Goal: Task Accomplishment & Management: Complete application form

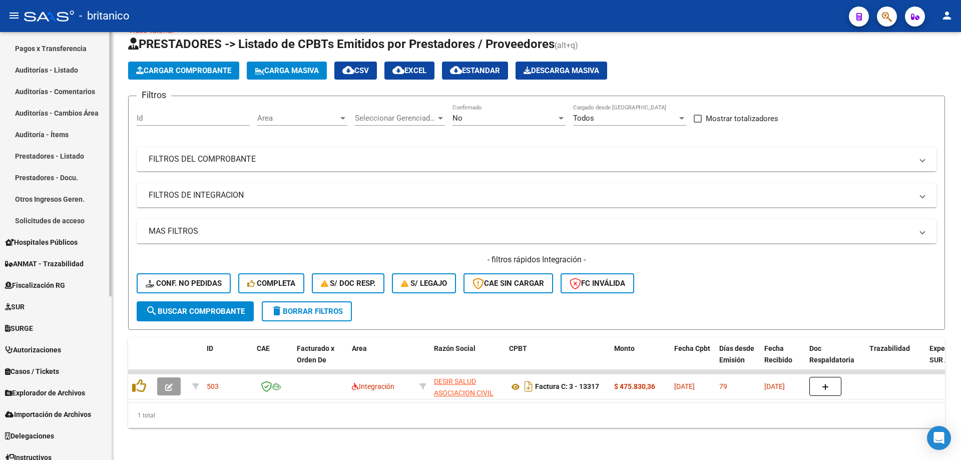
scroll to position [265, 0]
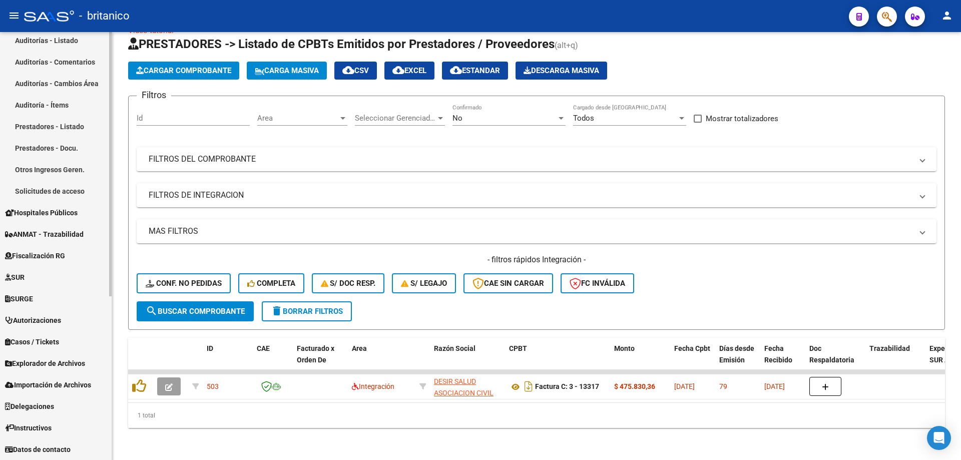
click at [70, 359] on span "Explorador de Archivos" at bounding box center [45, 363] width 80 height 11
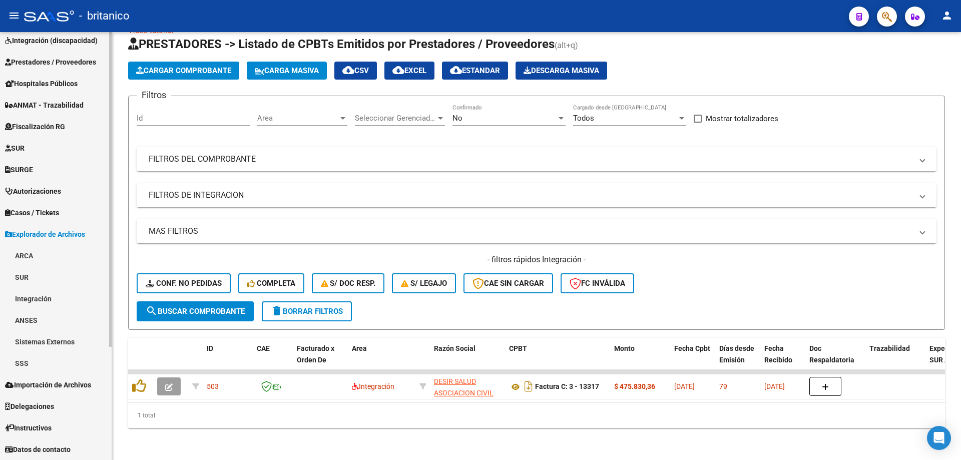
scroll to position [136, 0]
click at [56, 298] on link "Integración" at bounding box center [56, 299] width 112 height 22
click at [61, 326] on link "DS.SUBSIDIO" at bounding box center [56, 320] width 112 height 22
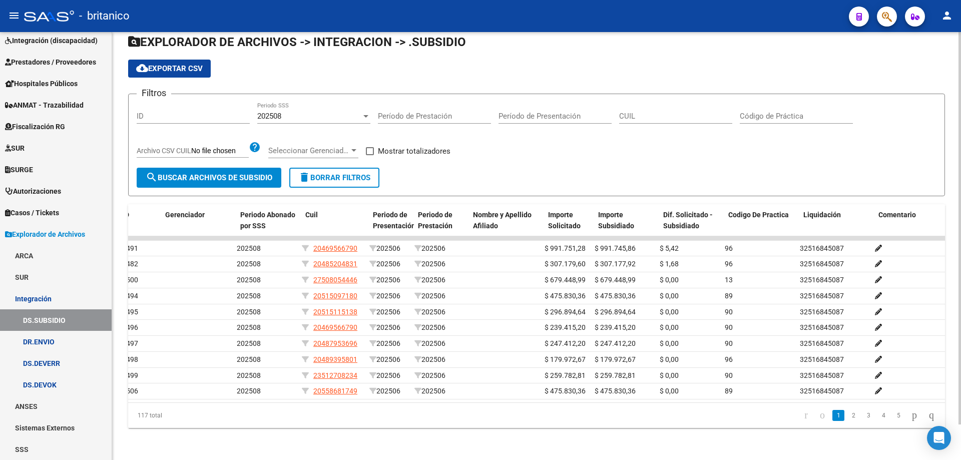
scroll to position [0, 14]
click at [928, 412] on icon "go to last page" at bounding box center [932, 415] width 8 height 12
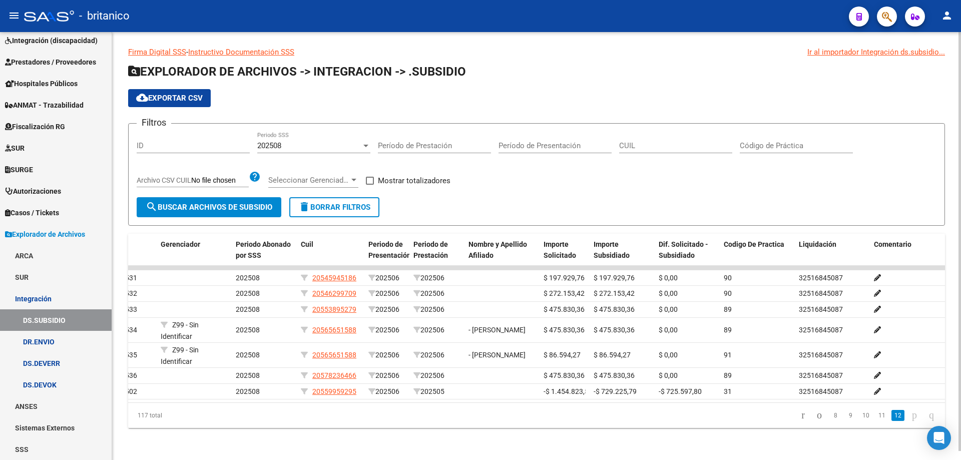
scroll to position [9, 0]
click at [876, 446] on div "Firma Digital SSS - Instructivo Documentación SSS Ir al importador Integración …" at bounding box center [536, 246] width 849 height 430
click at [876, 414] on link "11" at bounding box center [882, 415] width 13 height 11
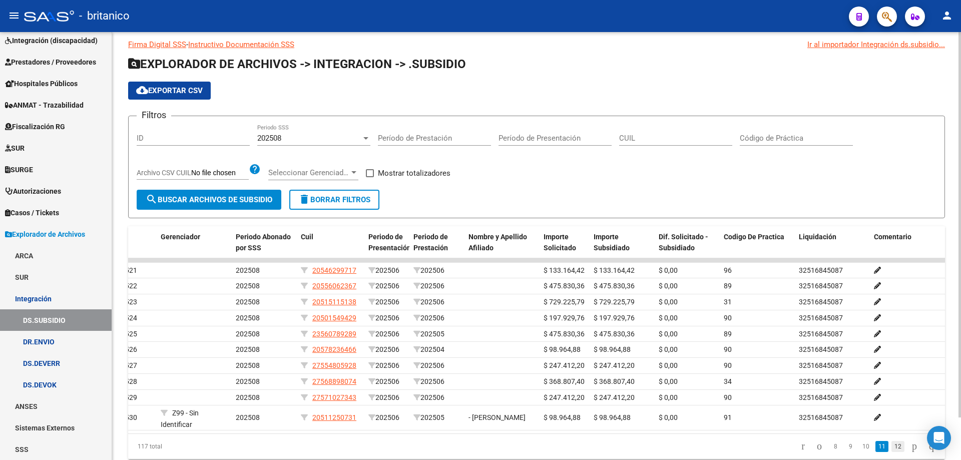
click at [892, 451] on link "12" at bounding box center [898, 446] width 13 height 11
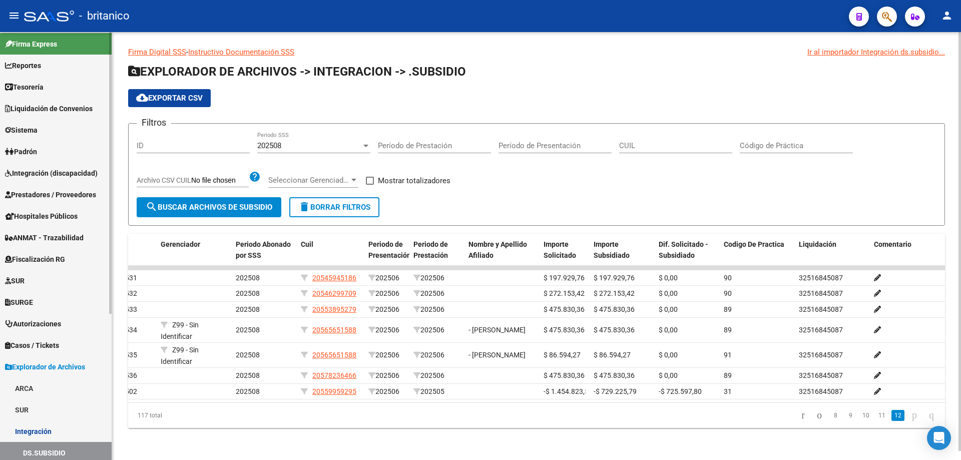
scroll to position [0, 0]
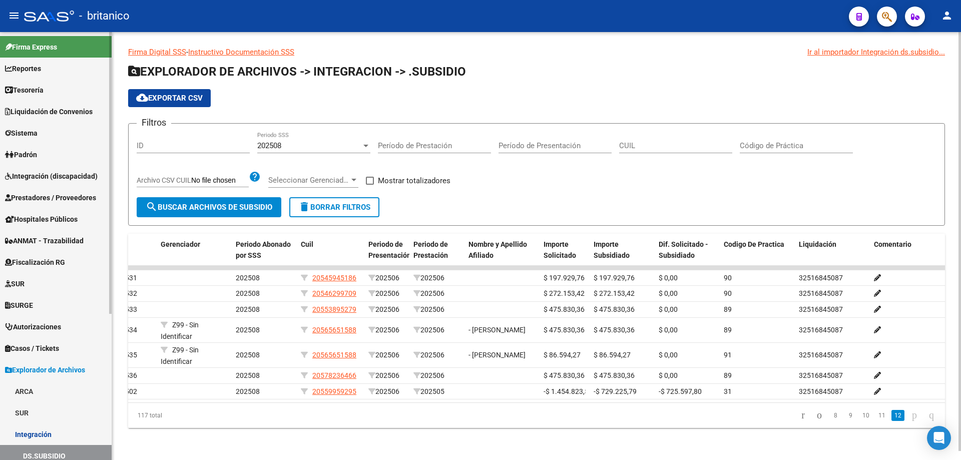
click at [29, 173] on span "Integración (discapacidad)" at bounding box center [51, 176] width 93 height 11
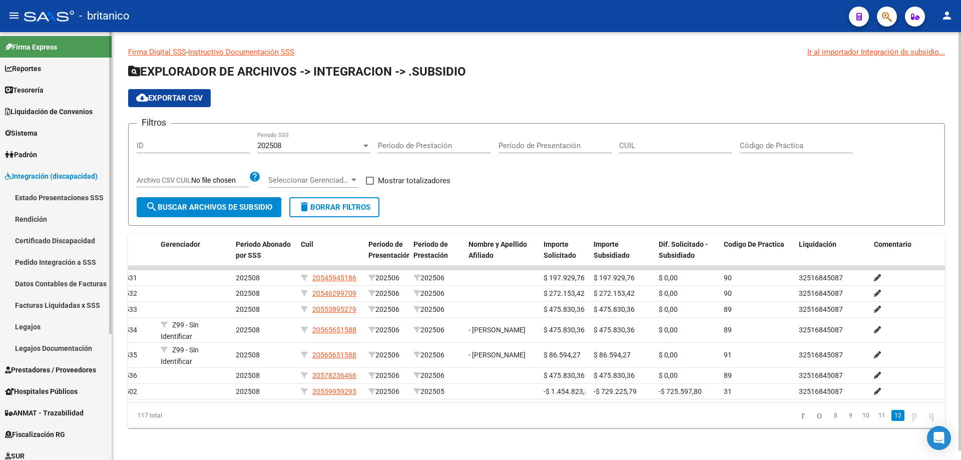
click at [78, 369] on span "Prestadores / Proveedores" at bounding box center [50, 370] width 91 height 11
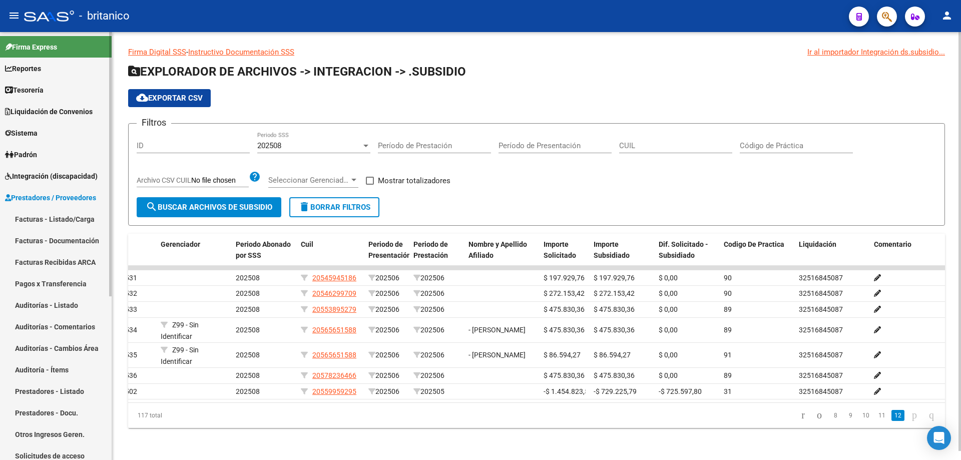
click at [72, 217] on link "Facturas - Listado/Carga" at bounding box center [56, 219] width 112 height 22
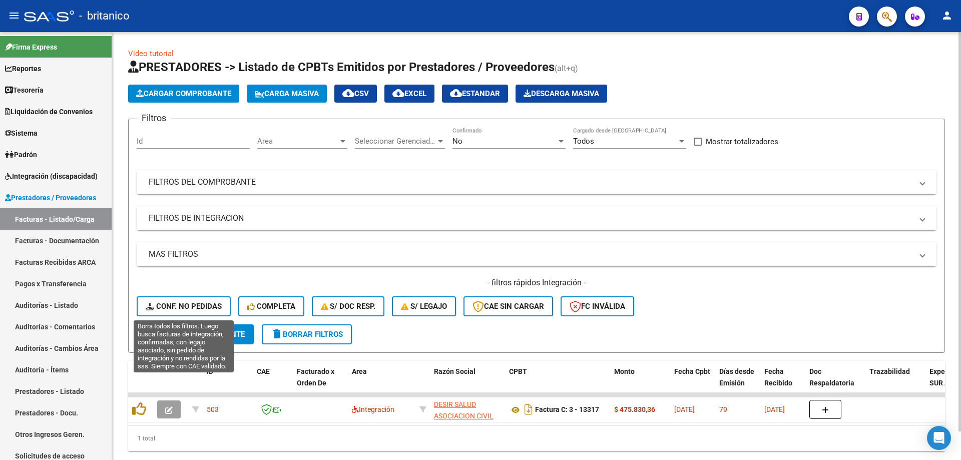
click at [204, 300] on button "Conf. no pedidas" at bounding box center [184, 306] width 94 height 20
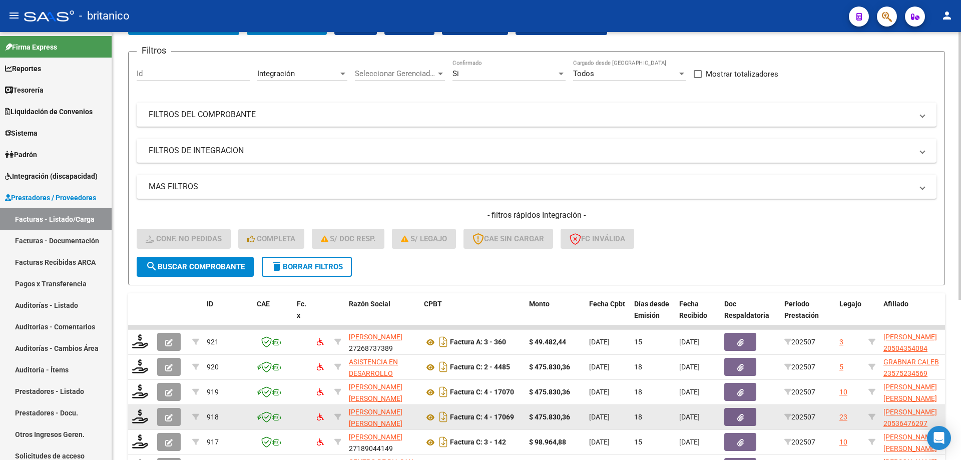
scroll to position [150, 0]
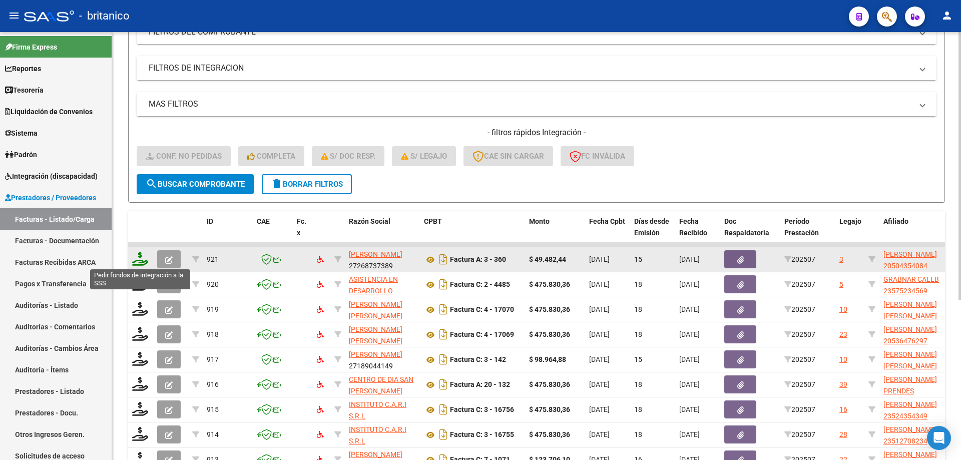
click at [141, 258] on icon at bounding box center [140, 259] width 16 height 14
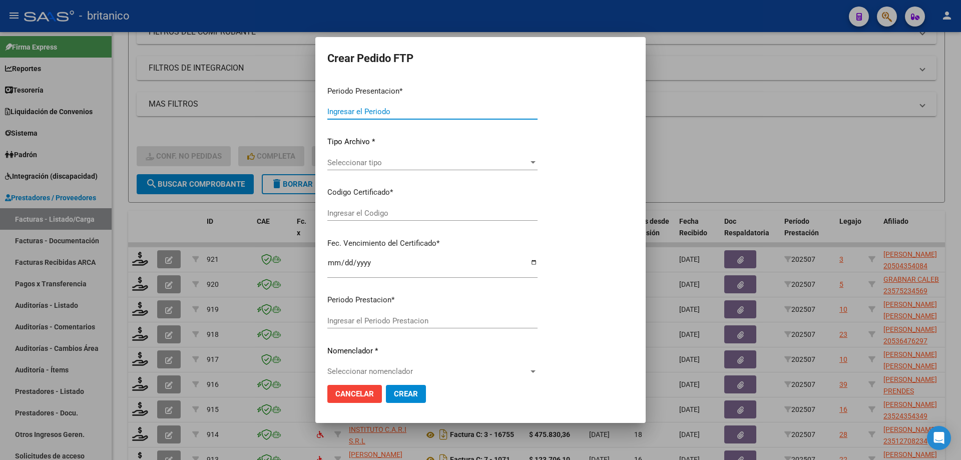
type input "202507"
type input "$ 49.482,44"
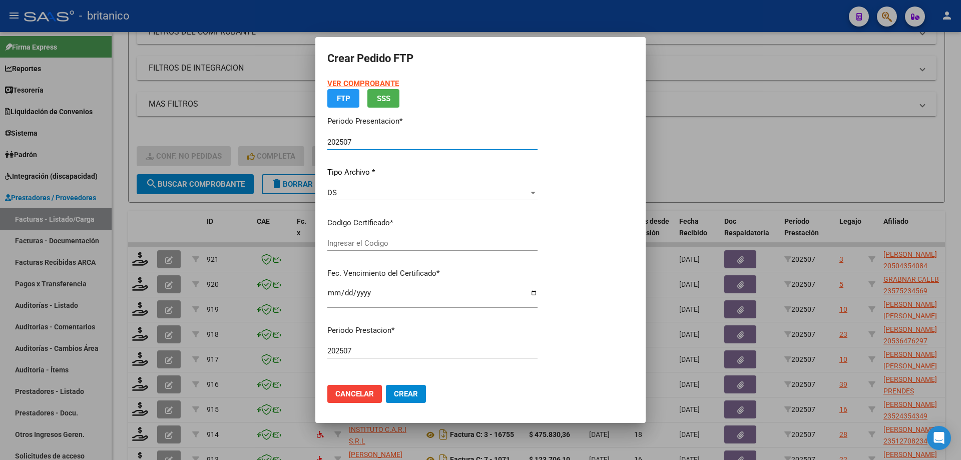
type input "ARG0200050435408-2022091420320914CBA536"
type input "[DATE]"
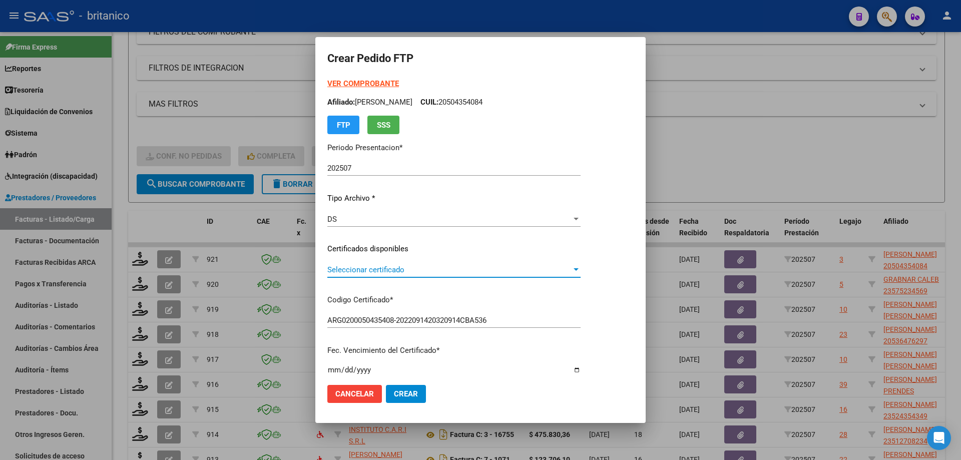
click at [388, 269] on span "Seleccionar certificado" at bounding box center [449, 269] width 244 height 9
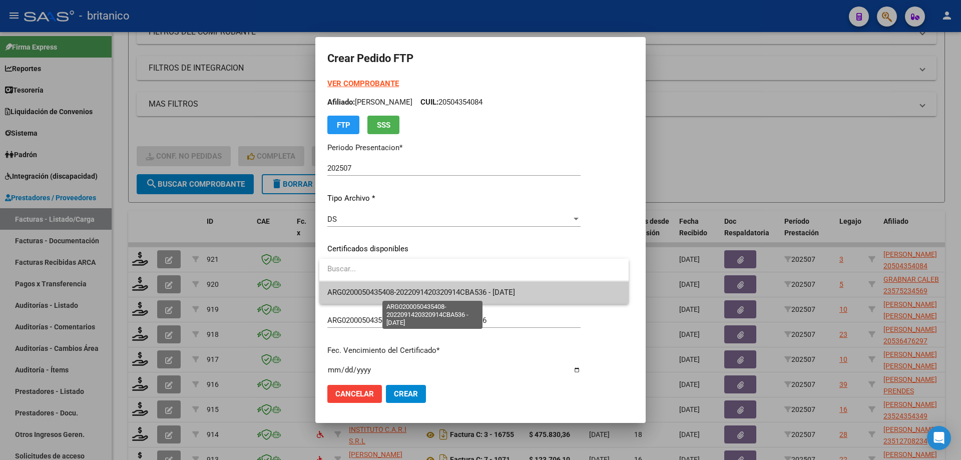
click at [415, 288] on span "ARG0200050435408-2022091420320914CBA536 - [DATE]" at bounding box center [421, 292] width 188 height 9
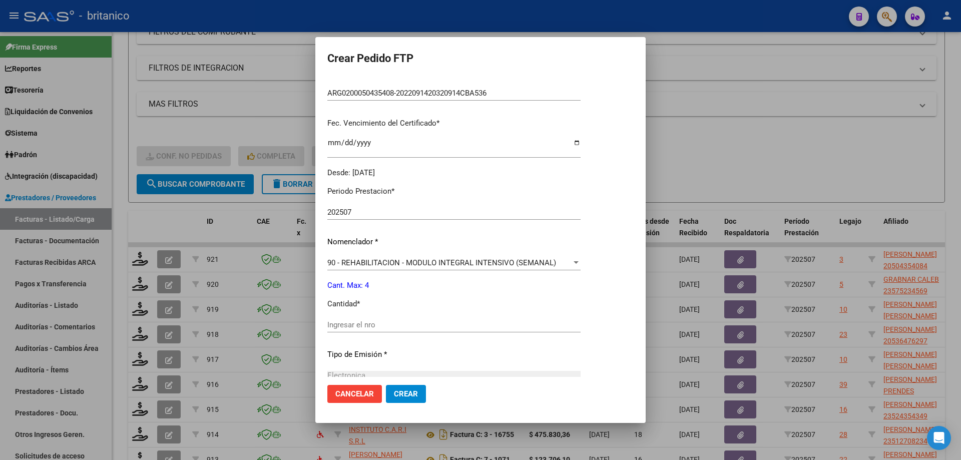
scroll to position [250, 0]
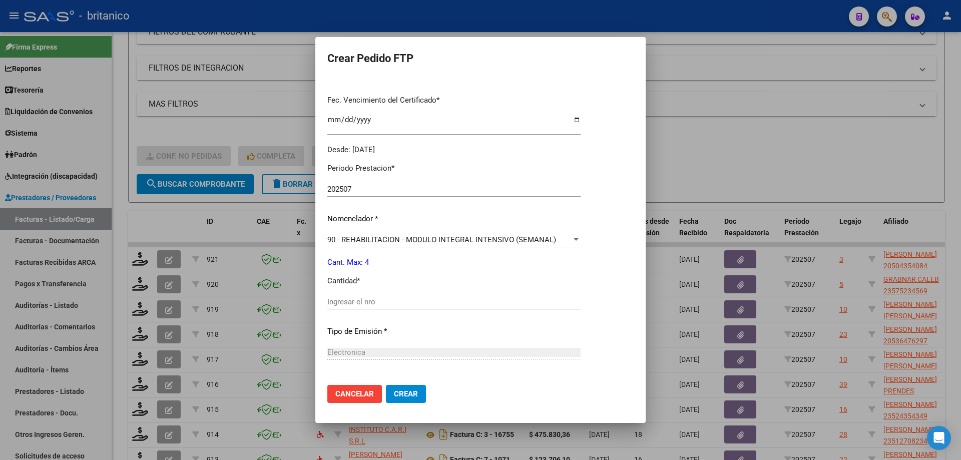
click at [358, 303] on input "Ingresar el nro" at bounding box center [453, 301] width 253 height 9
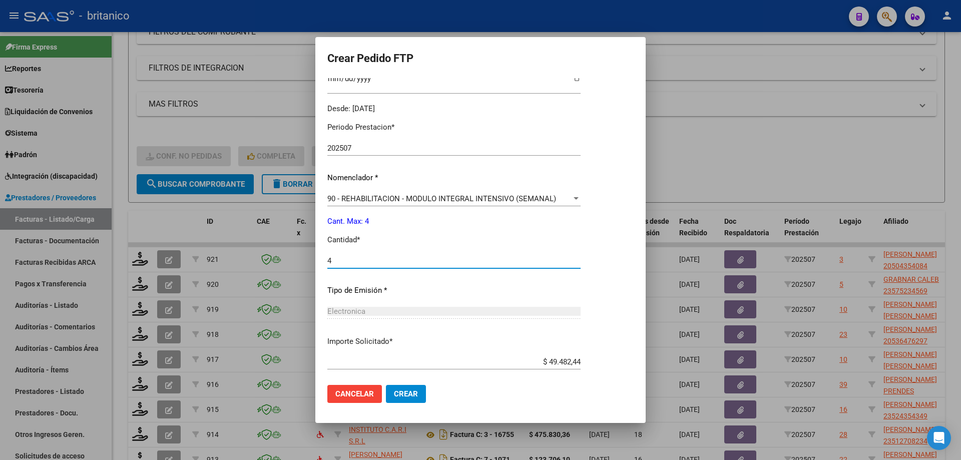
scroll to position [344, 0]
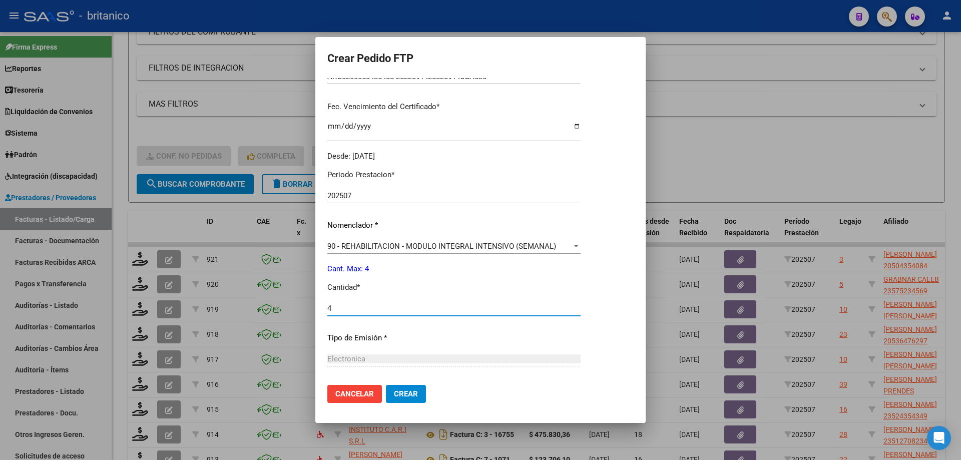
type input "4"
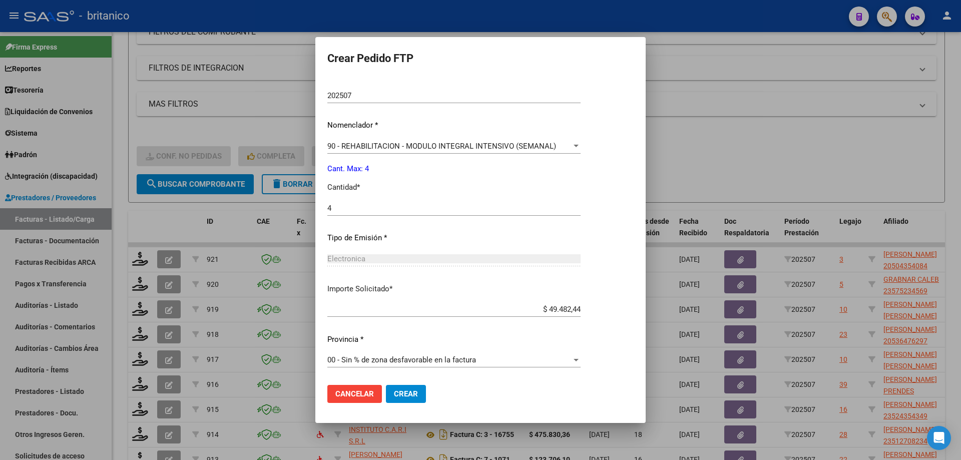
click at [411, 393] on span "Crear" at bounding box center [406, 394] width 24 height 9
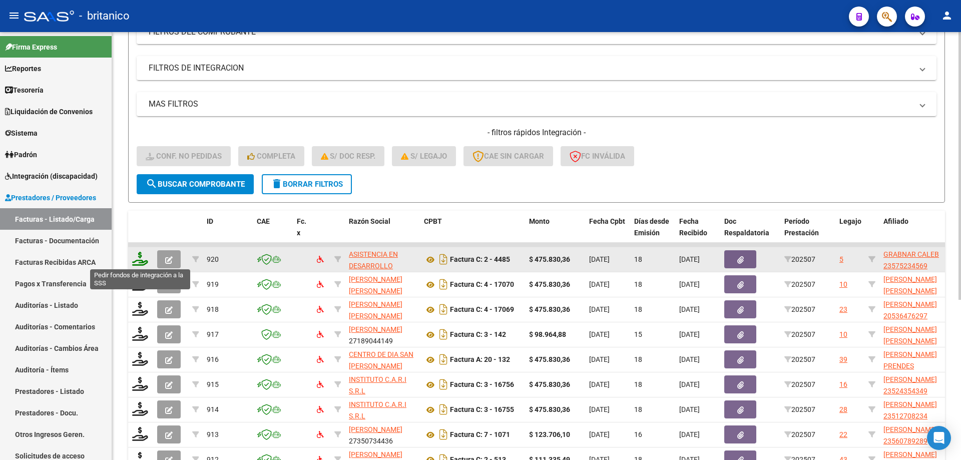
click at [143, 253] on icon at bounding box center [140, 259] width 16 height 14
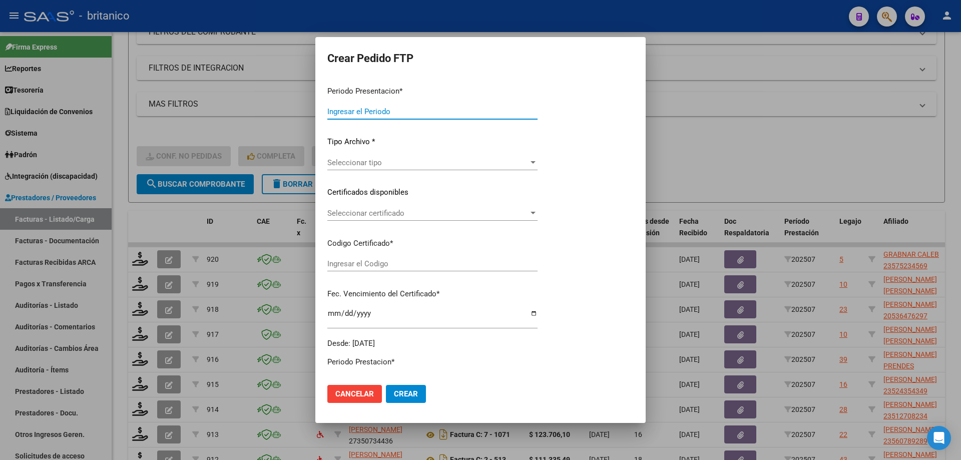
type input "202507"
type input "$ 475.830,36"
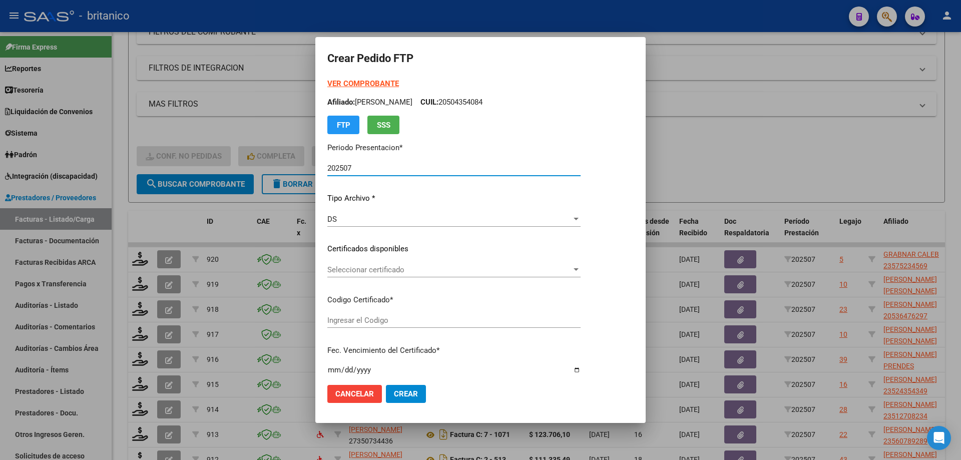
type input "ARG020005752345620230719-20260719CBA536"
type input "[DATE]"
click at [371, 268] on span "Seleccionar certificado" at bounding box center [449, 269] width 244 height 9
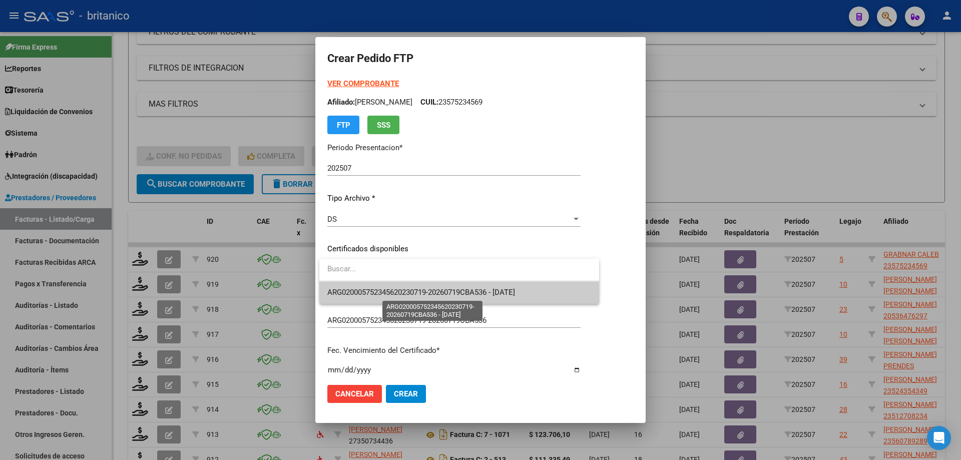
click at [407, 288] on span "ARG020005752345620230719-20260719CBA536 - [DATE]" at bounding box center [421, 292] width 188 height 9
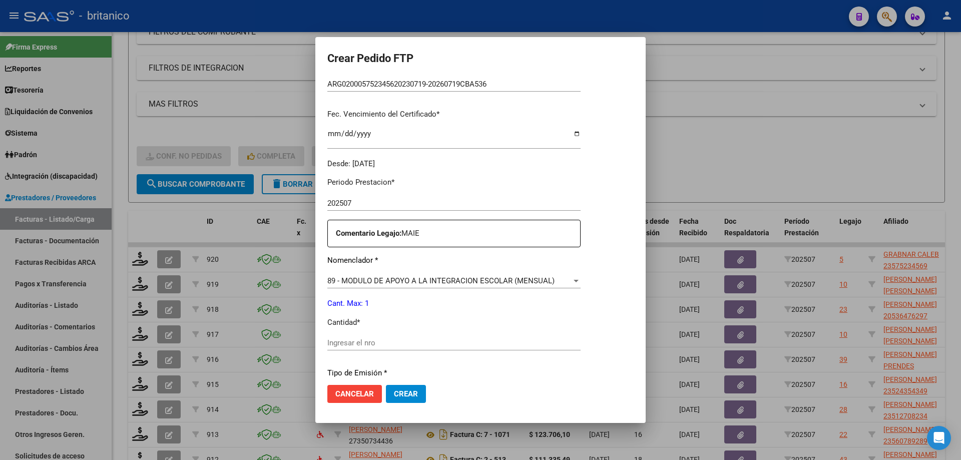
scroll to position [250, 0]
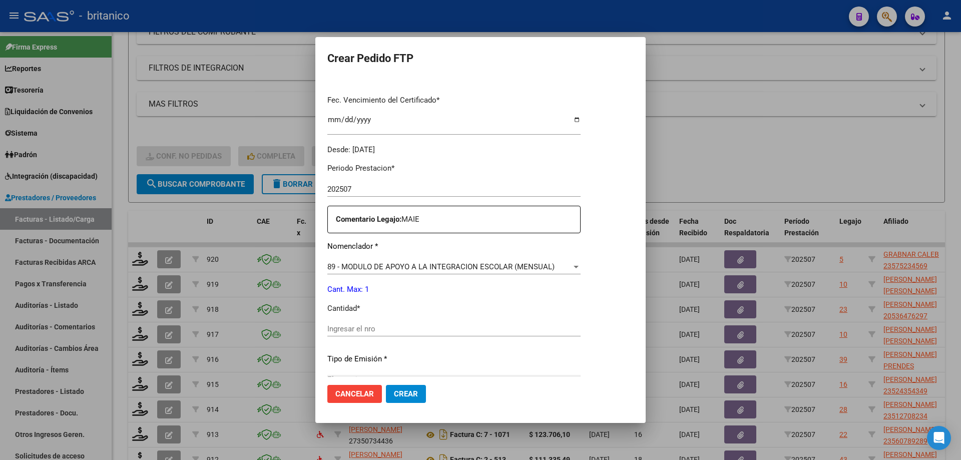
click at [390, 323] on div "Ingresar el nro" at bounding box center [453, 328] width 253 height 15
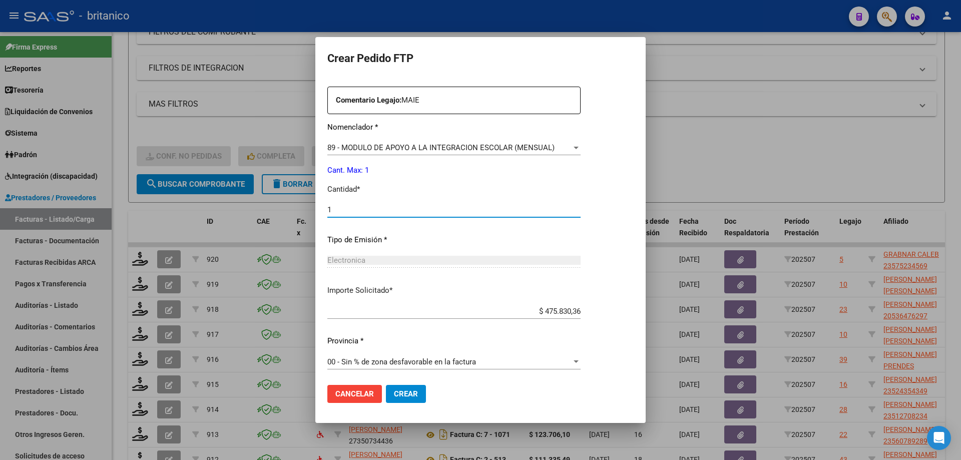
scroll to position [372, 0]
type input "1"
click at [412, 399] on span "Crear" at bounding box center [406, 394] width 24 height 9
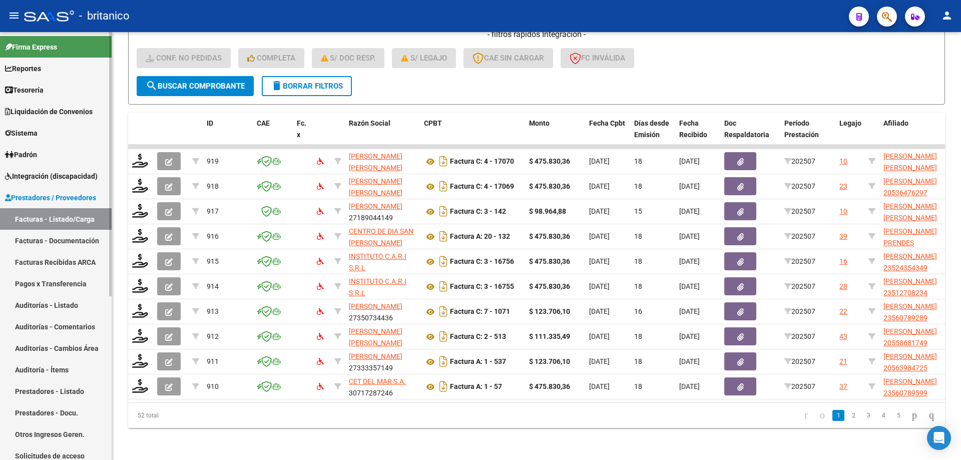
scroll to position [200, 0]
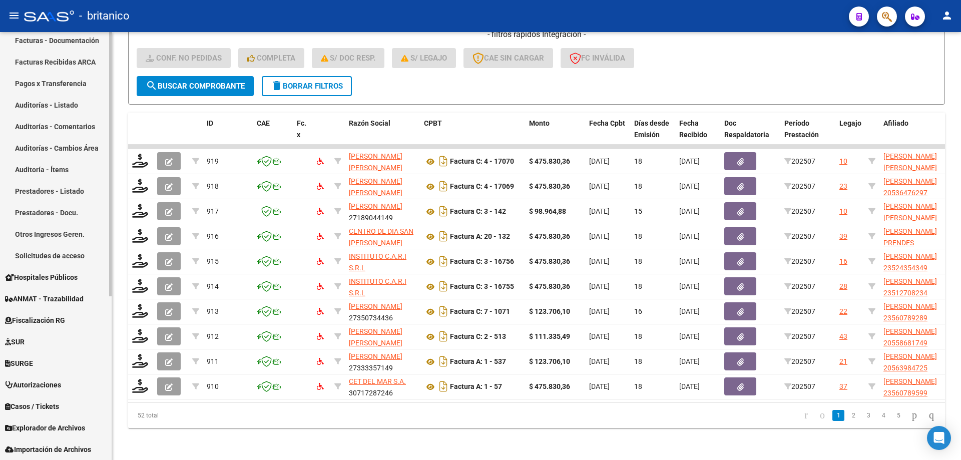
click at [47, 425] on span "Explorador de Archivos" at bounding box center [45, 428] width 80 height 11
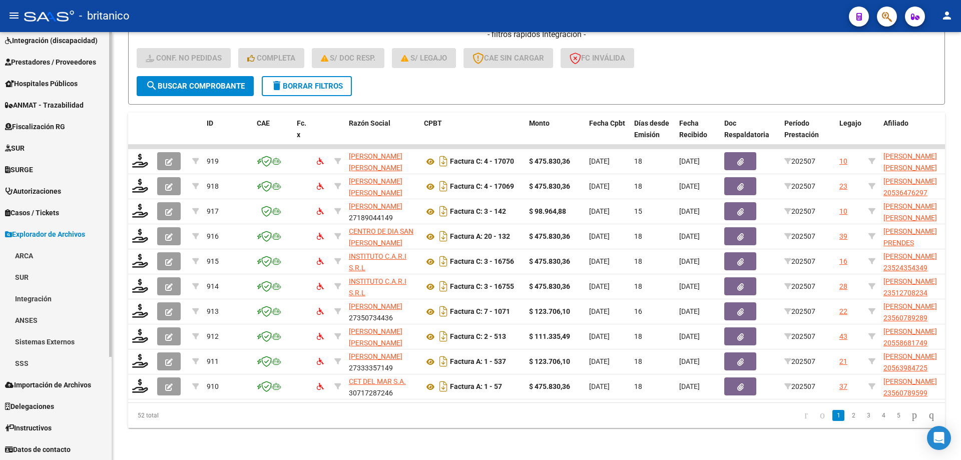
scroll to position [136, 0]
click at [24, 297] on link "Integración" at bounding box center [56, 299] width 112 height 22
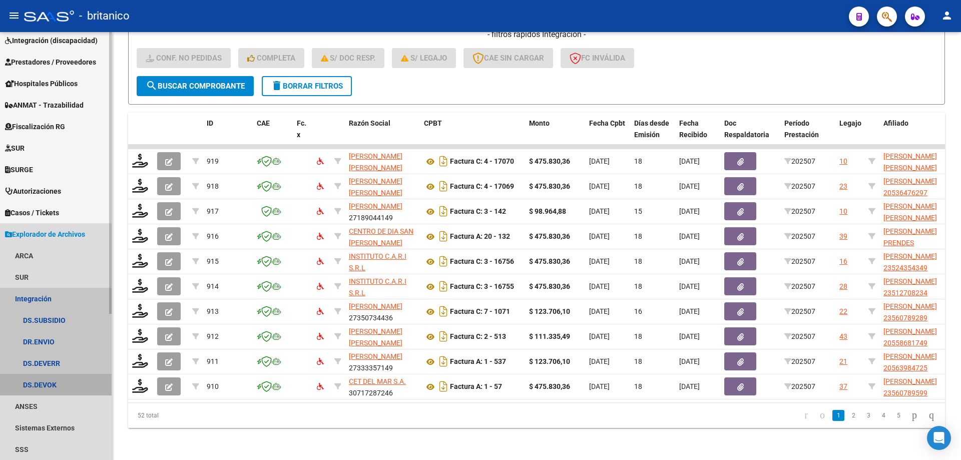
click at [39, 384] on link "DS.DEVOK" at bounding box center [56, 385] width 112 height 22
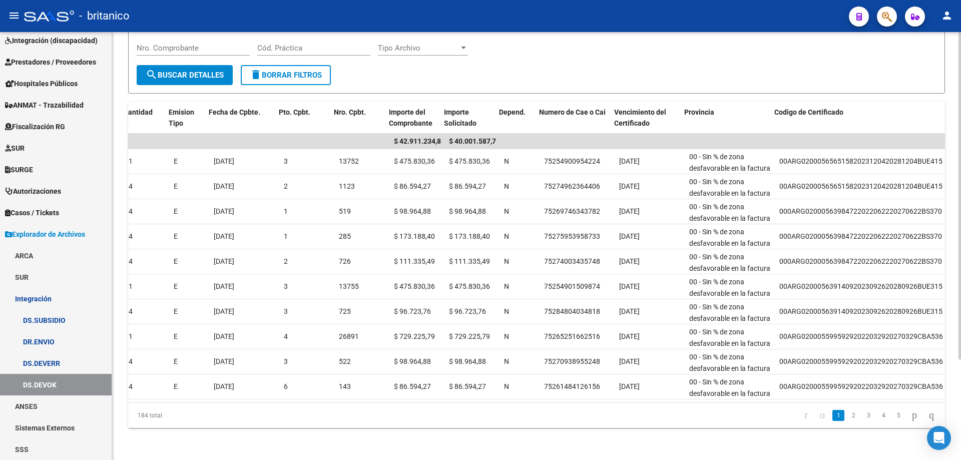
scroll to position [0, 682]
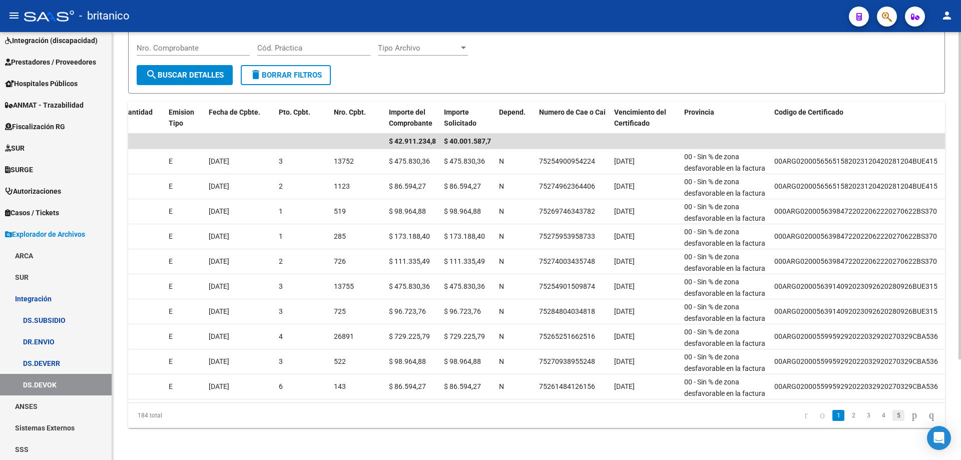
click at [893, 416] on link "5" at bounding box center [899, 415] width 12 height 11
click at [911, 416] on icon "go to next page" at bounding box center [915, 415] width 8 height 12
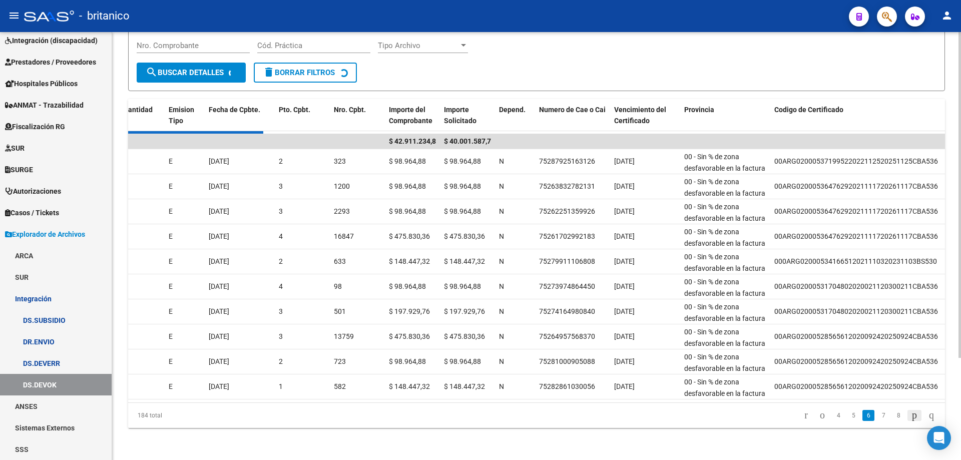
click at [903, 416] on div "184 total 4 5 6 7 8" at bounding box center [536, 415] width 817 height 25
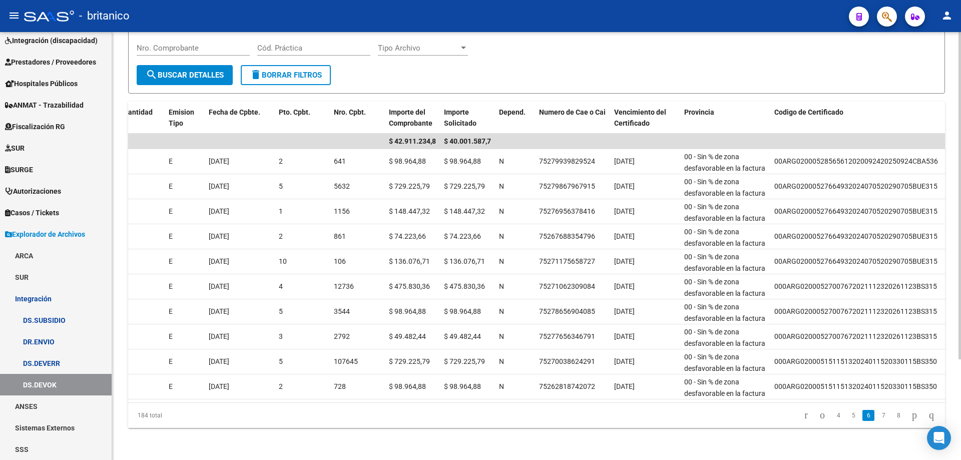
click at [864, 451] on div "Ultimo Archivo SSS publicado hace: 20 días Ver Detalle Ir al importador Integra…" at bounding box center [536, 184] width 849 height 552
click at [911, 418] on icon "go to next page" at bounding box center [915, 415] width 8 height 12
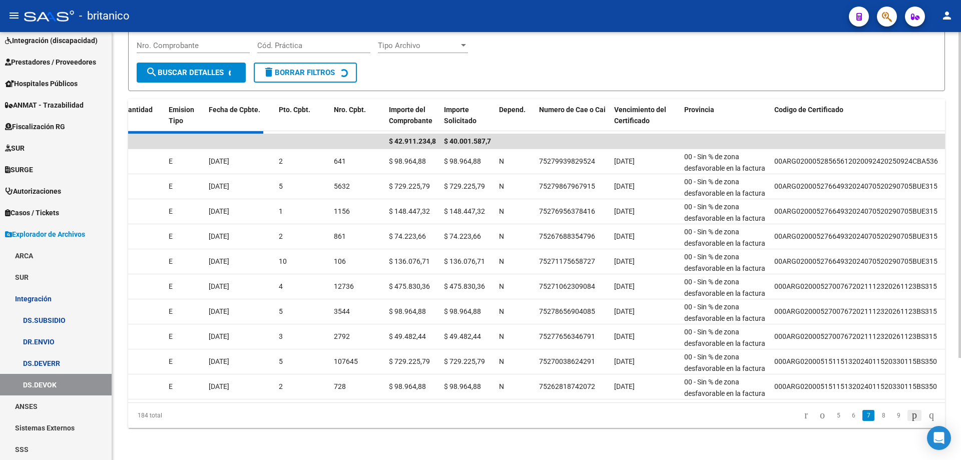
click at [906, 418] on div "184 total 5 6 7 8 9" at bounding box center [536, 415] width 817 height 25
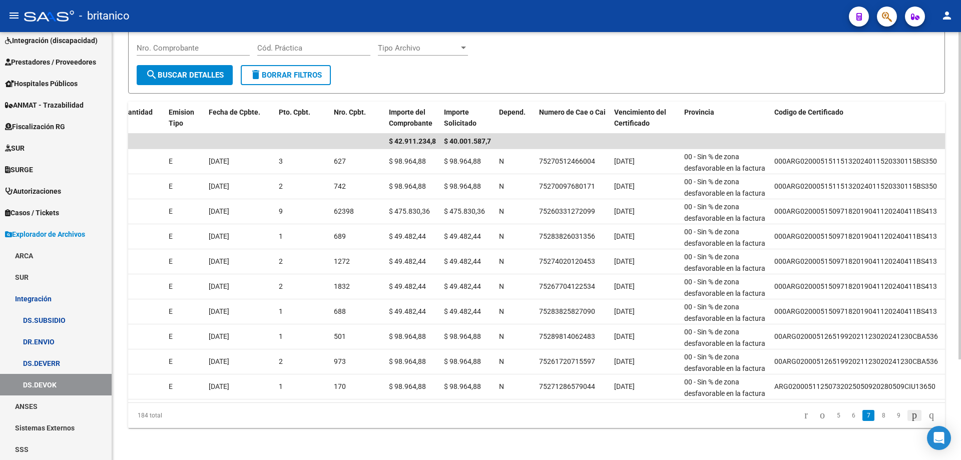
click at [911, 418] on icon "go to next page" at bounding box center [915, 415] width 8 height 12
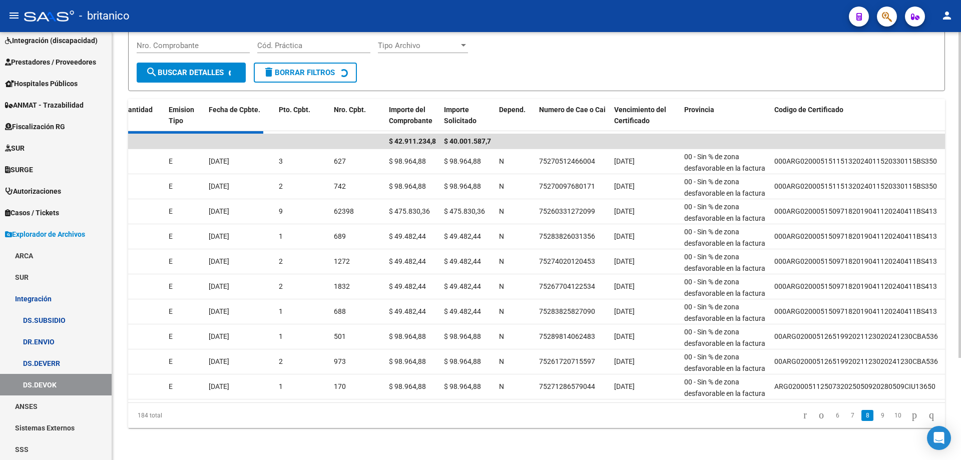
click at [911, 418] on icon "go to next page" at bounding box center [915, 415] width 8 height 12
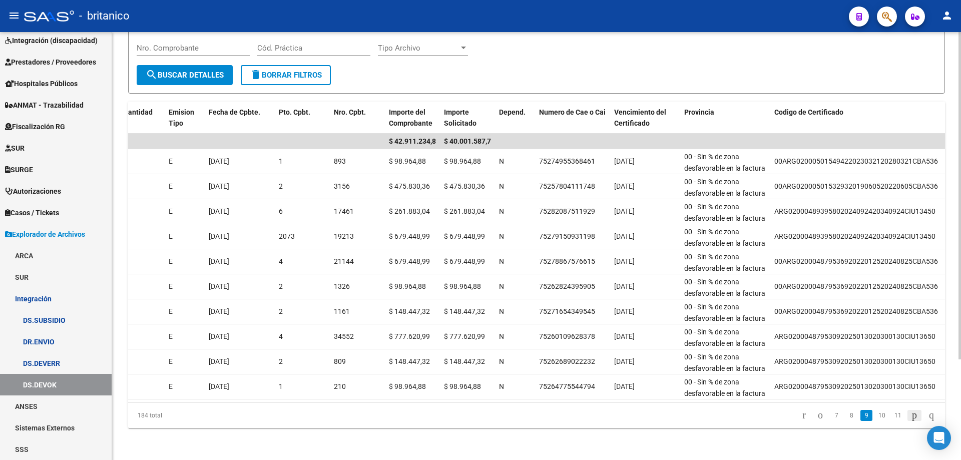
click at [911, 413] on icon "go to next page" at bounding box center [915, 415] width 8 height 12
click at [906, 440] on div "Ultimo Archivo SSS publicado hace: 20 días Ver Detalle Ir al importador Integra…" at bounding box center [536, 184] width 849 height 552
click at [892, 412] on link "12" at bounding box center [898, 415] width 13 height 11
click at [892, 417] on link "14" at bounding box center [898, 415] width 13 height 11
click at [911, 418] on icon "go to next page" at bounding box center [915, 415] width 8 height 12
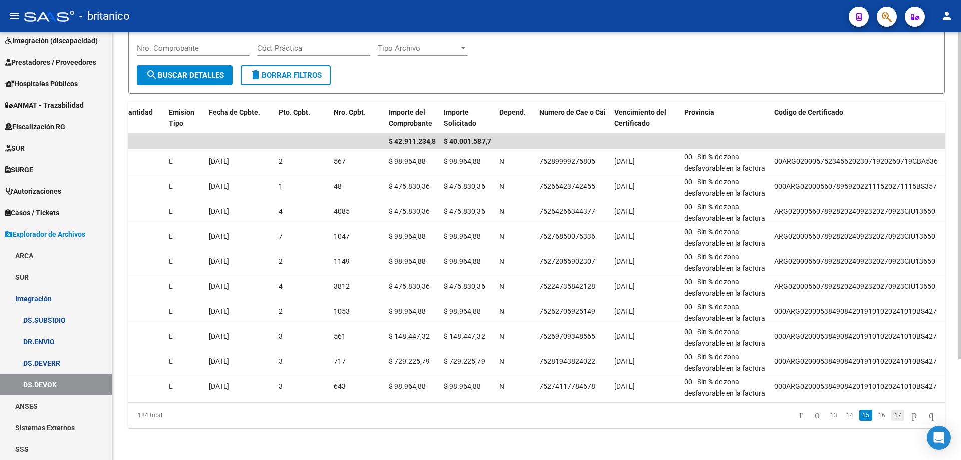
click at [892, 416] on link "17" at bounding box center [898, 415] width 13 height 11
click at [892, 416] on link "19" at bounding box center [898, 415] width 13 height 11
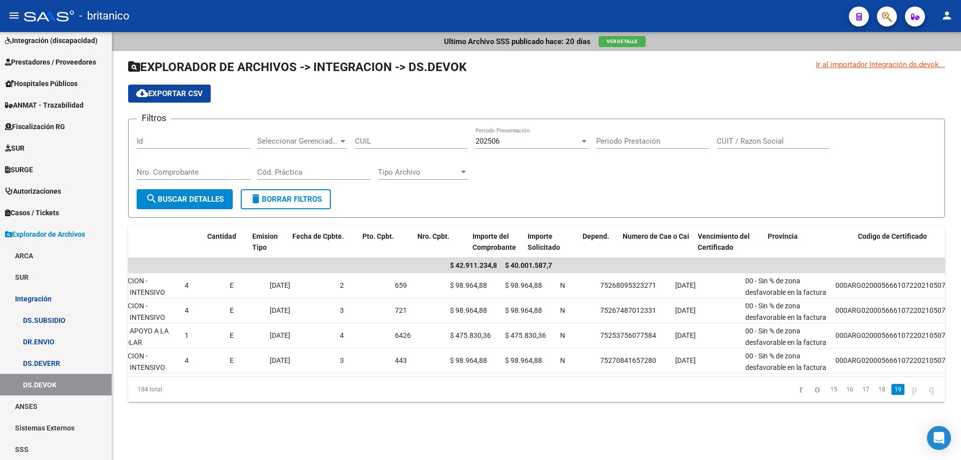
scroll to position [0, 531]
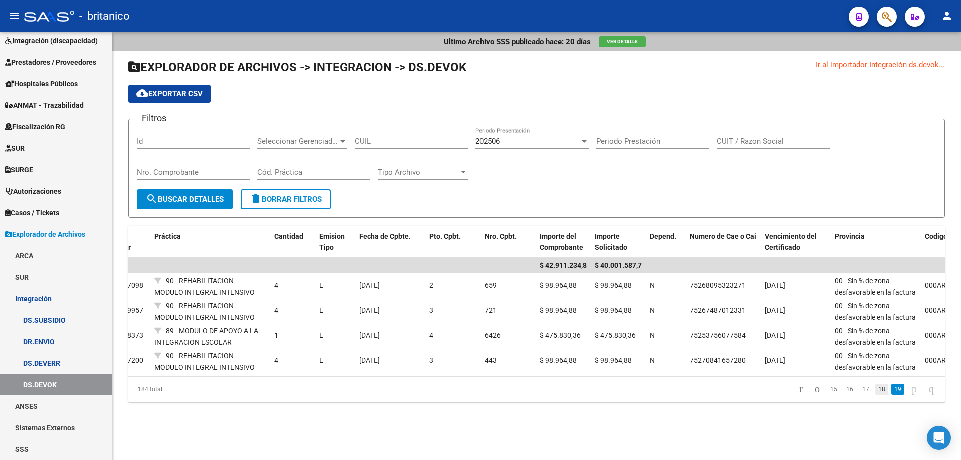
click at [876, 395] on link "18" at bounding box center [882, 389] width 13 height 11
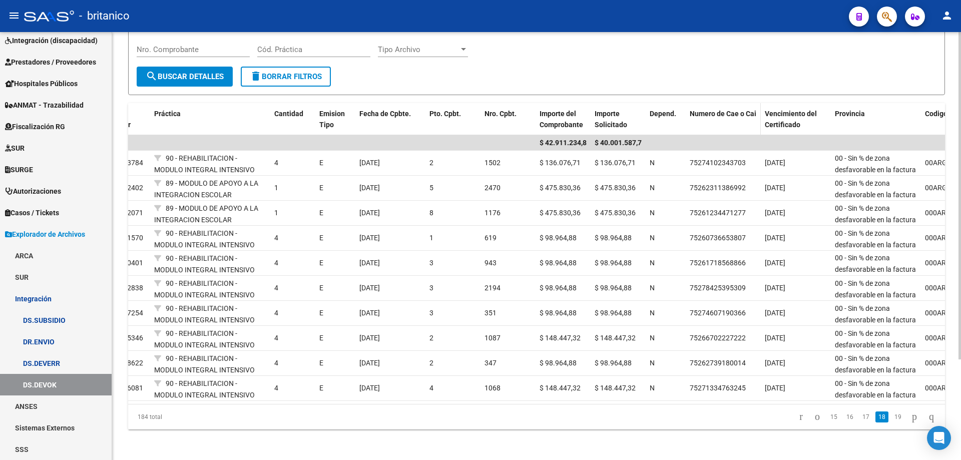
scroll to position [132, 0]
click at [860, 420] on link "17" at bounding box center [866, 415] width 13 height 11
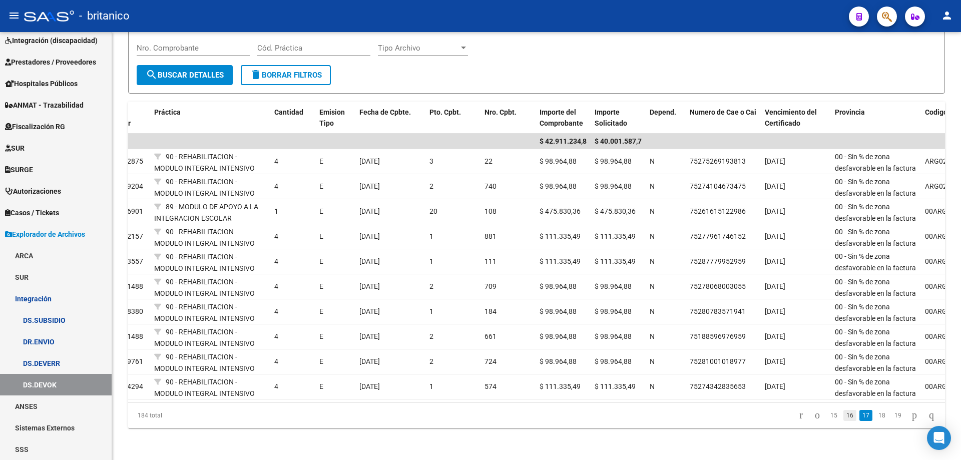
click at [844, 415] on link "16" at bounding box center [850, 415] width 13 height 11
click at [844, 415] on link "15" at bounding box center [850, 415] width 13 height 11
click at [844, 417] on link "14" at bounding box center [850, 415] width 13 height 11
click at [844, 417] on link "13" at bounding box center [850, 415] width 13 height 11
click at [844, 416] on link "12" at bounding box center [850, 415] width 13 height 11
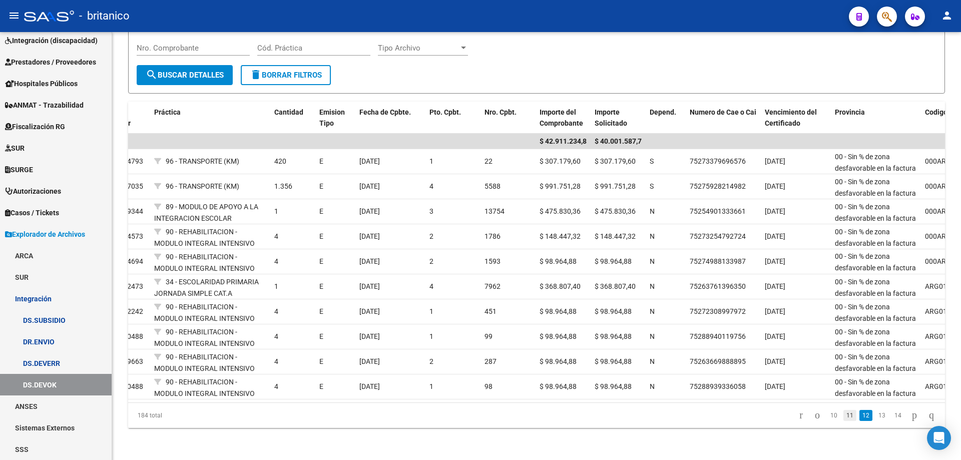
click at [844, 417] on link "11" at bounding box center [850, 415] width 13 height 11
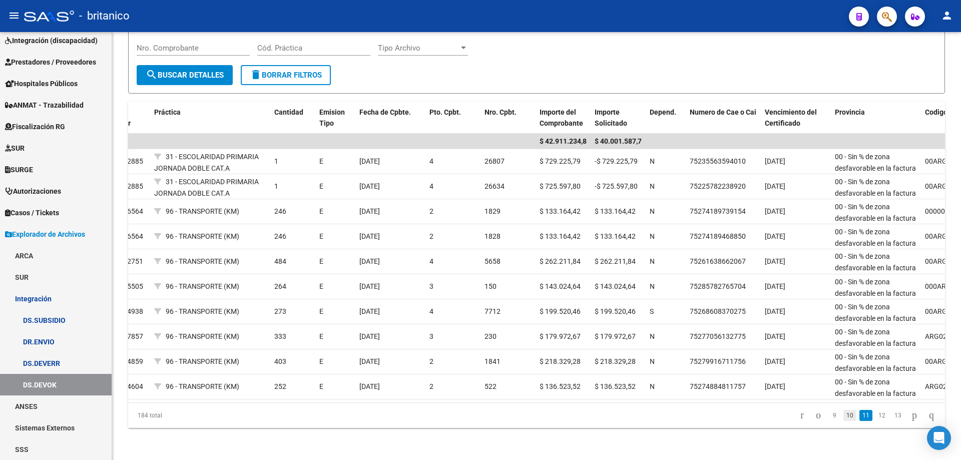
click at [844, 417] on link "10" at bounding box center [850, 415] width 13 height 11
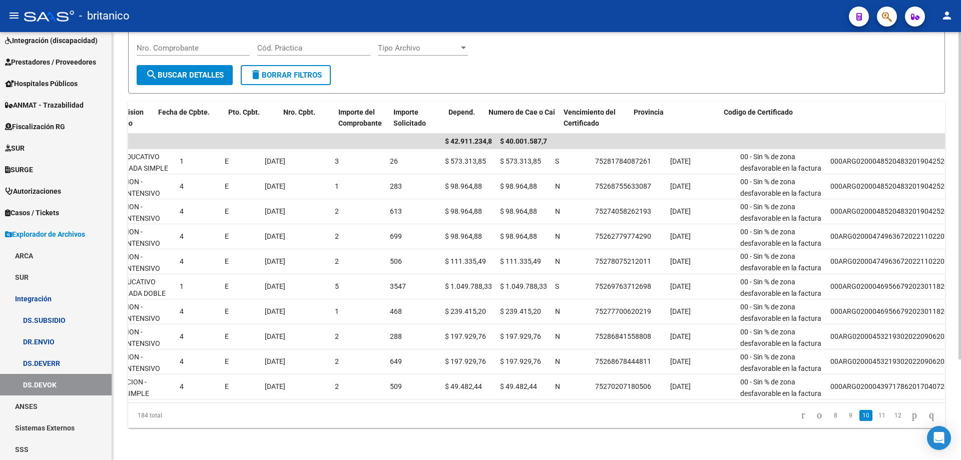
scroll to position [0, 733]
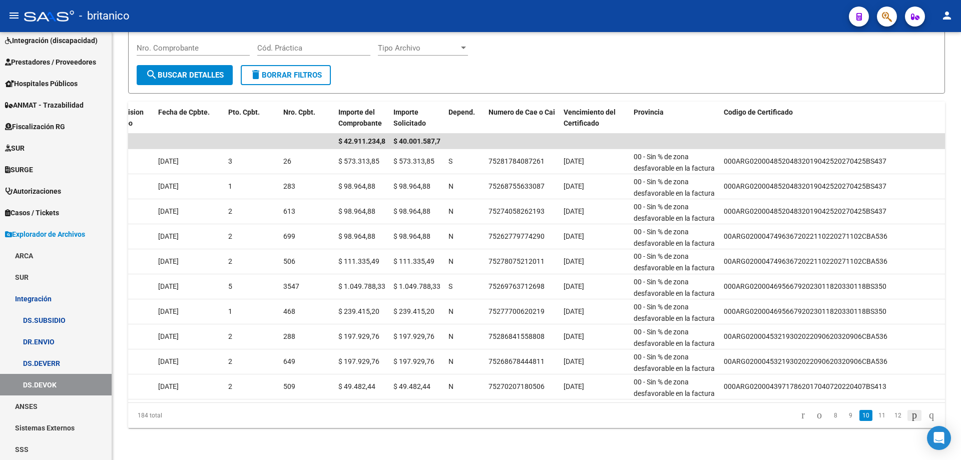
click at [911, 417] on icon "go to next page" at bounding box center [915, 415] width 8 height 12
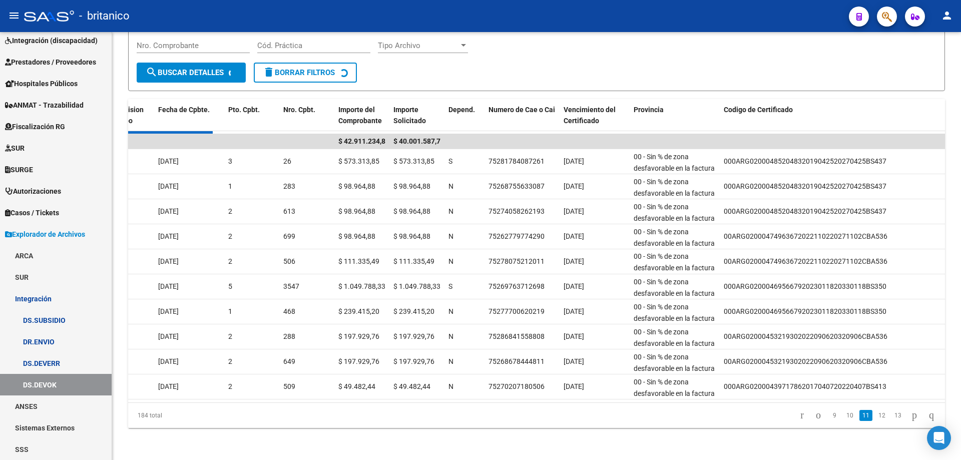
click at [902, 417] on div "184 total 9 10 11 12 13" at bounding box center [536, 415] width 817 height 25
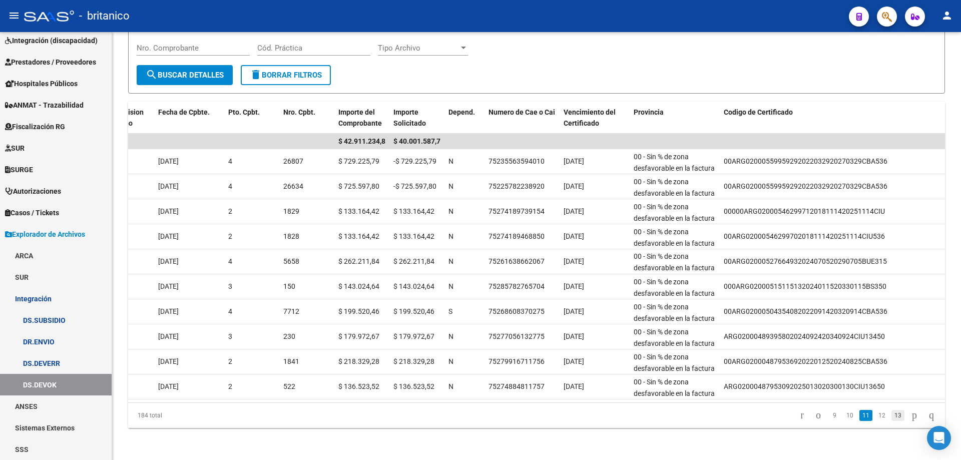
click at [893, 413] on link "13" at bounding box center [898, 415] width 13 height 11
click at [893, 413] on link "15" at bounding box center [898, 415] width 13 height 11
click at [892, 421] on link "17" at bounding box center [898, 415] width 13 height 11
click at [892, 421] on link "19" at bounding box center [898, 415] width 13 height 11
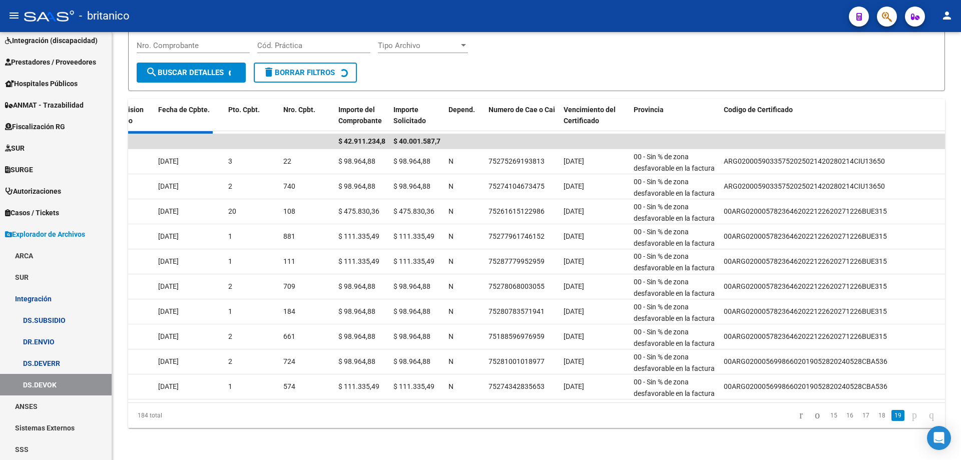
scroll to position [0, 0]
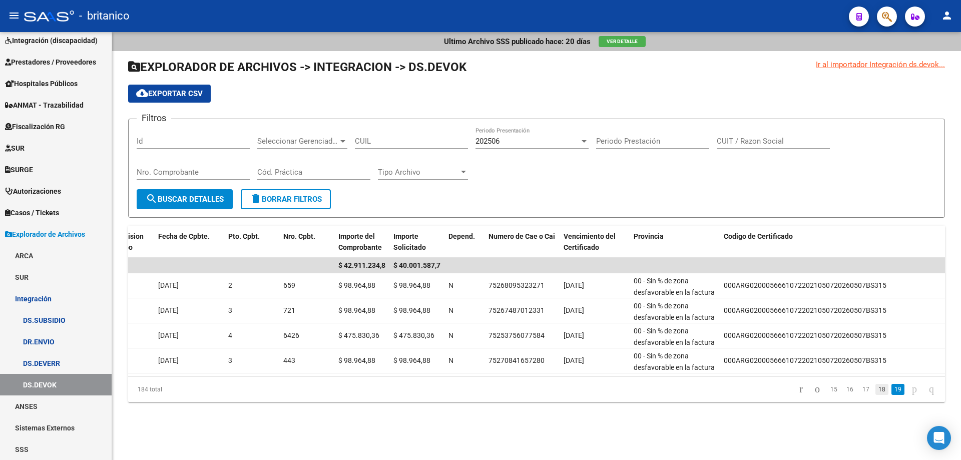
click at [876, 395] on link "18" at bounding box center [882, 389] width 13 height 11
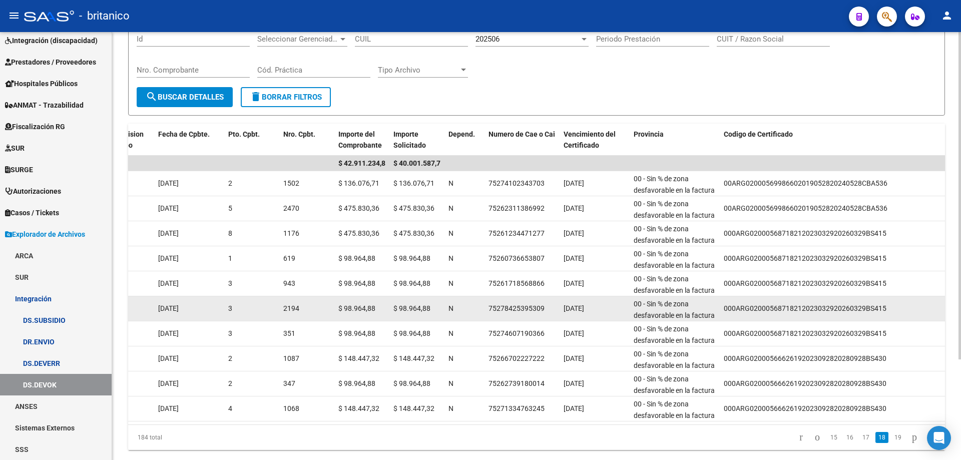
scroll to position [132, 0]
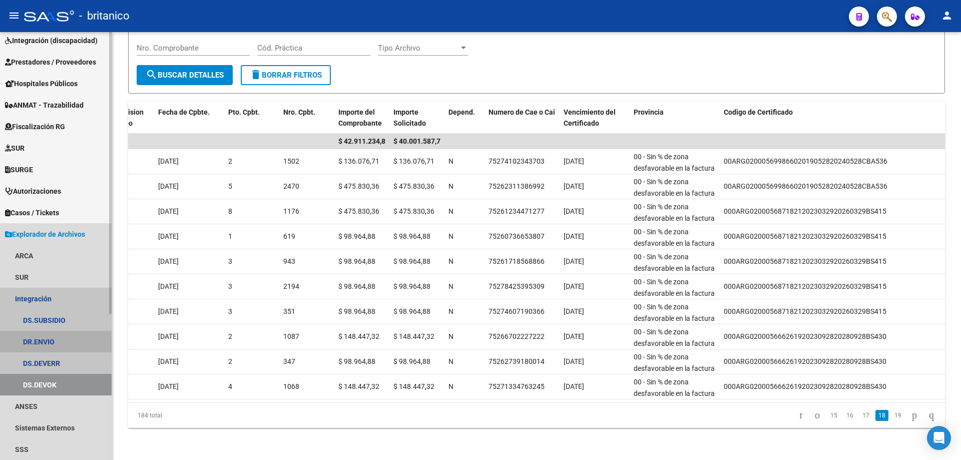
click at [36, 336] on link "DR.ENVIO" at bounding box center [56, 342] width 112 height 22
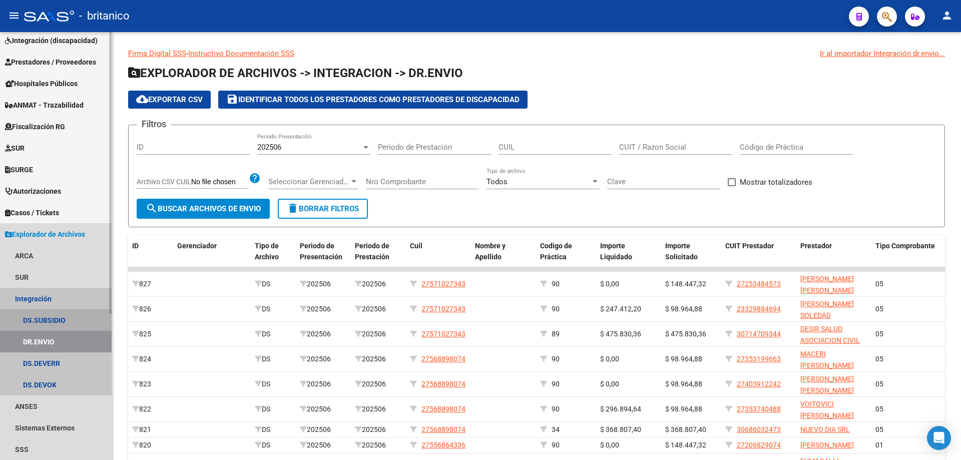
click at [42, 322] on link "DS.SUBSIDIO" at bounding box center [56, 320] width 112 height 22
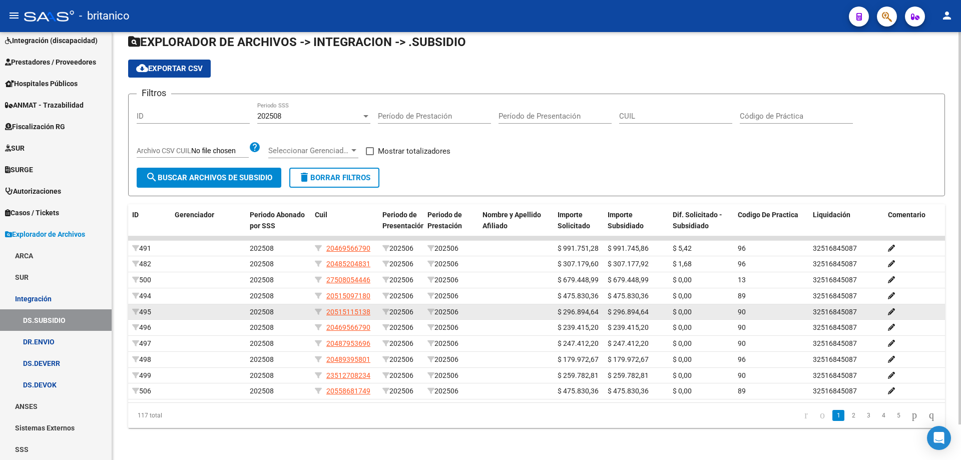
scroll to position [39, 0]
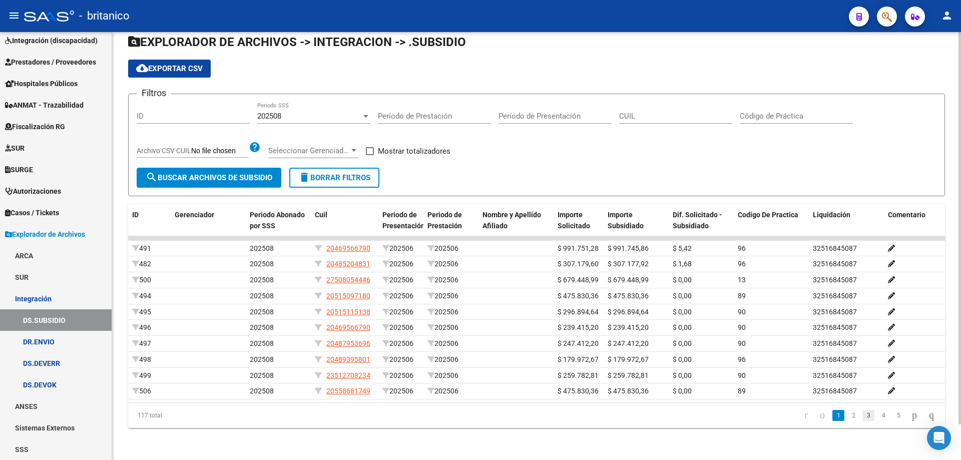
click at [863, 417] on link "3" at bounding box center [869, 415] width 12 height 11
click at [878, 416] on link "4" at bounding box center [884, 415] width 12 height 11
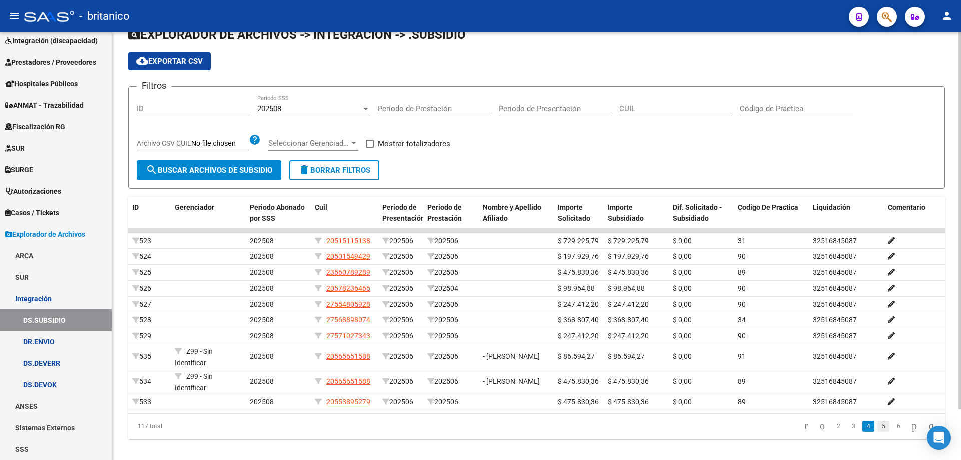
click at [878, 432] on link "5" at bounding box center [884, 426] width 12 height 11
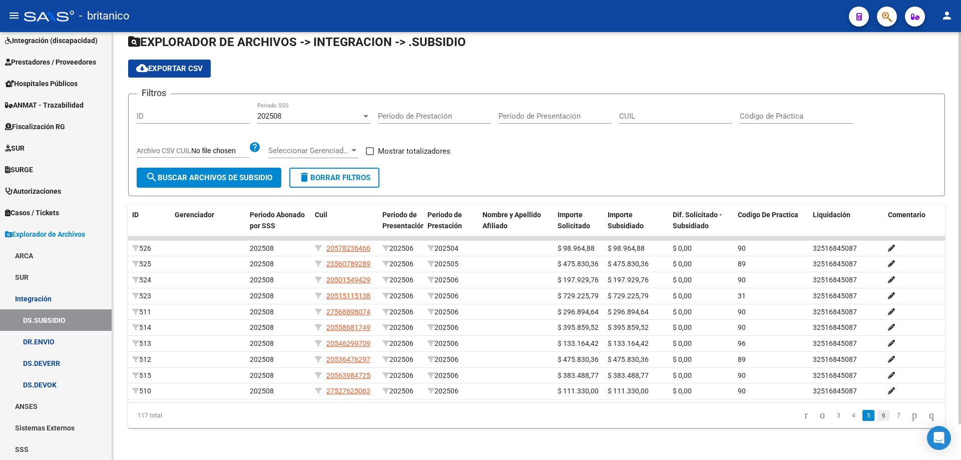
click at [878, 417] on link "6" at bounding box center [884, 415] width 12 height 11
click at [879, 419] on link "7" at bounding box center [884, 415] width 12 height 11
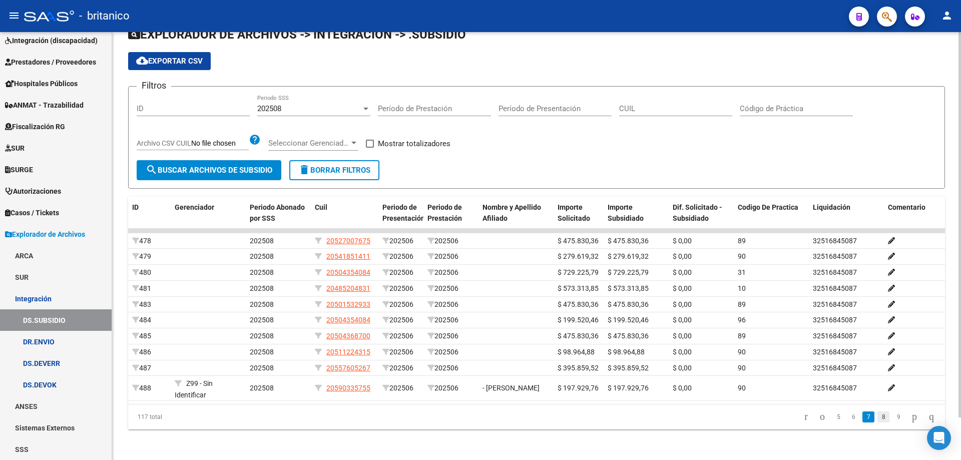
click at [878, 421] on link "8" at bounding box center [884, 417] width 12 height 11
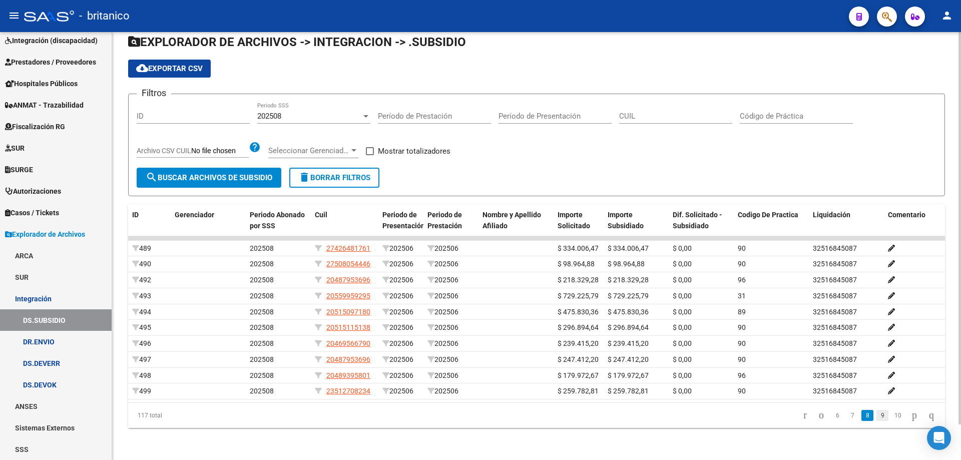
click at [877, 420] on link "9" at bounding box center [883, 415] width 12 height 11
click at [876, 420] on link "10" at bounding box center [882, 415] width 13 height 11
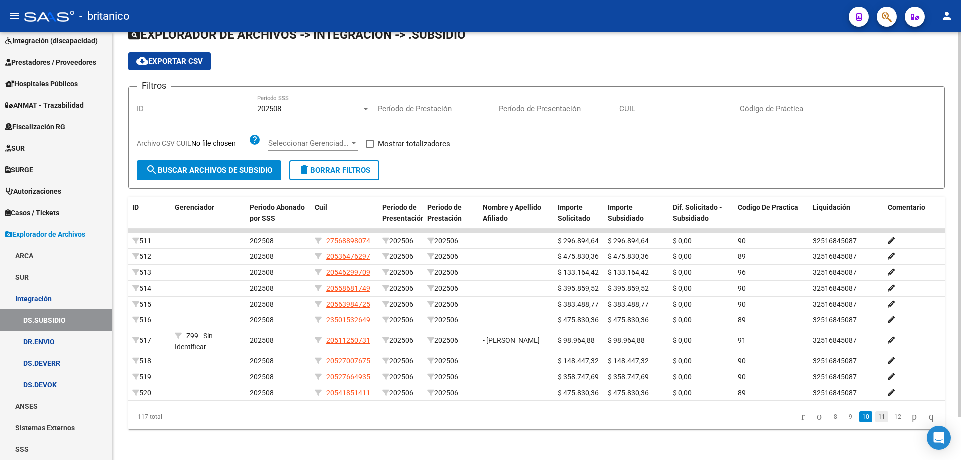
click at [876, 423] on link "11" at bounding box center [882, 417] width 13 height 11
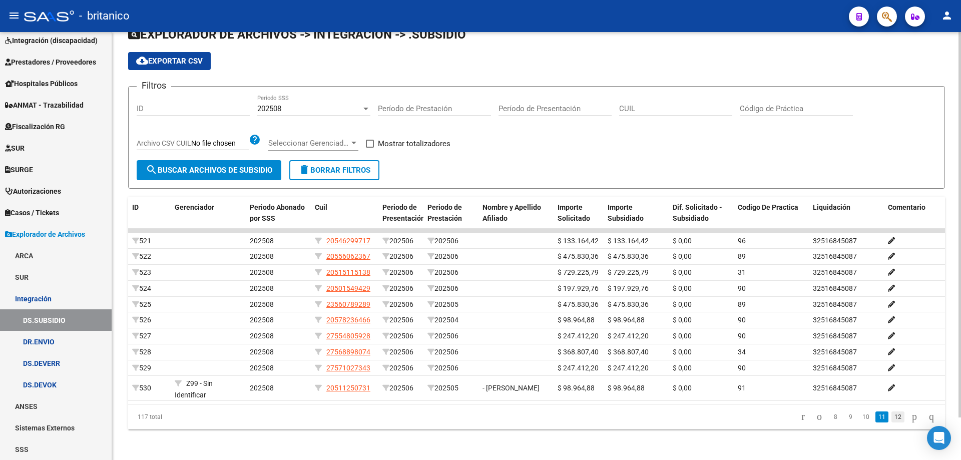
click at [892, 423] on link "12" at bounding box center [898, 417] width 13 height 11
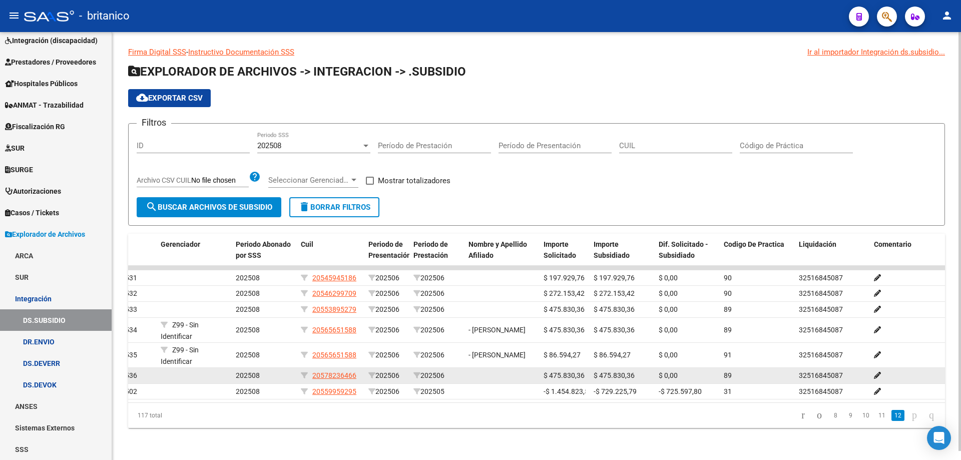
scroll to position [0, 0]
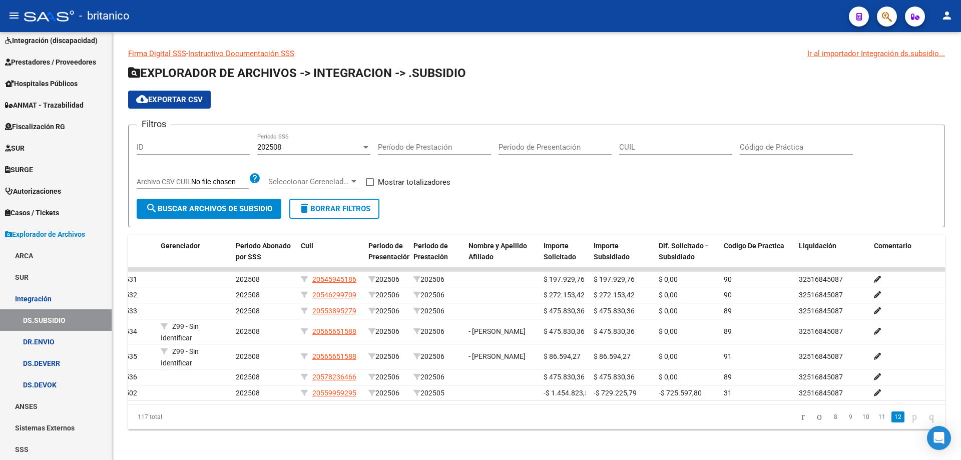
click at [892, 423] on link "12" at bounding box center [898, 417] width 13 height 11
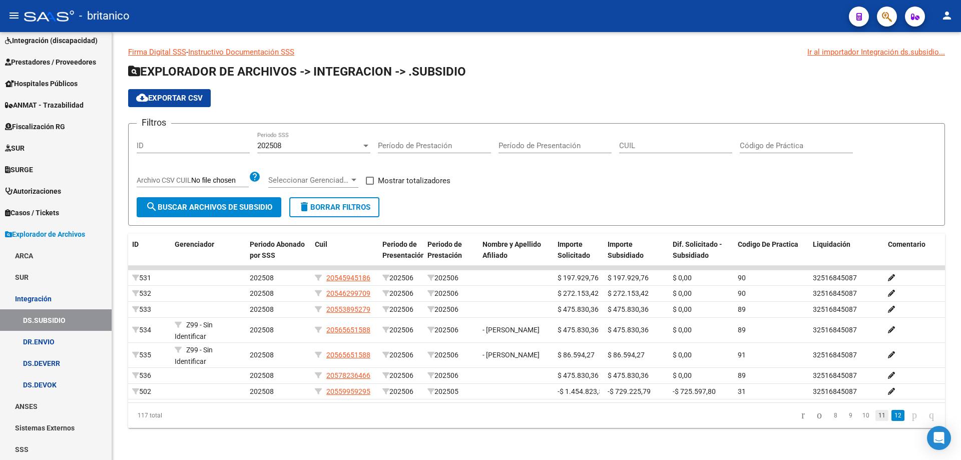
click at [876, 416] on link "11" at bounding box center [882, 415] width 13 height 11
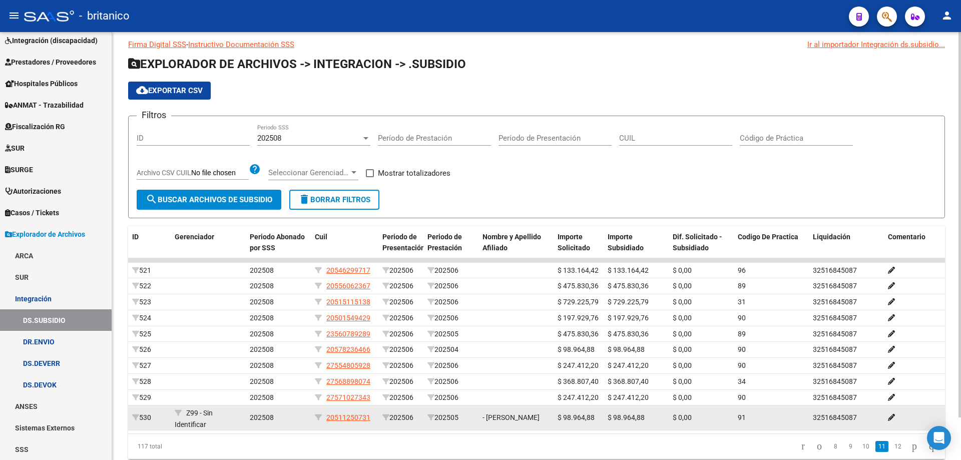
scroll to position [48, 0]
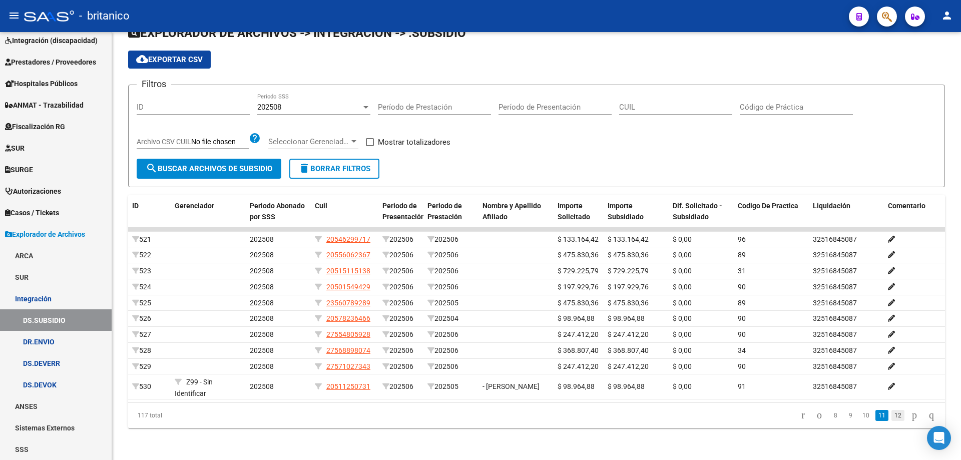
click at [893, 417] on link "12" at bounding box center [898, 415] width 13 height 11
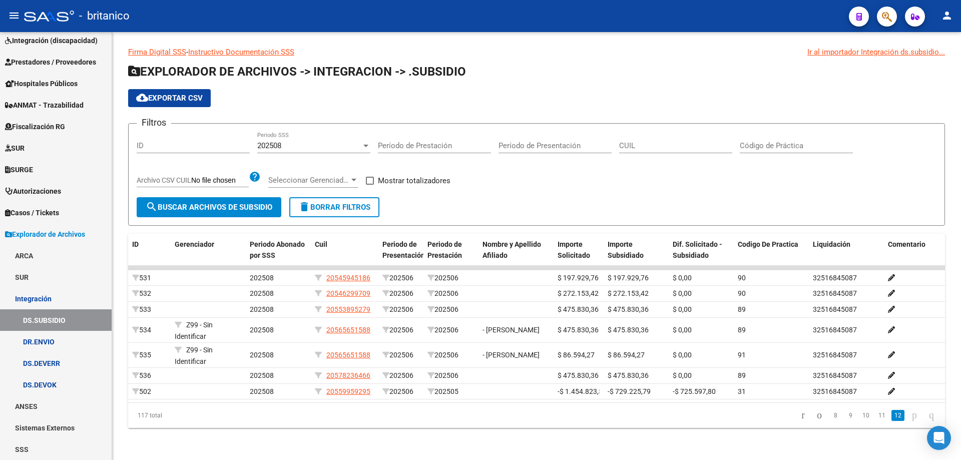
scroll to position [9, 0]
